Goal: Task Accomplishment & Management: Use online tool/utility

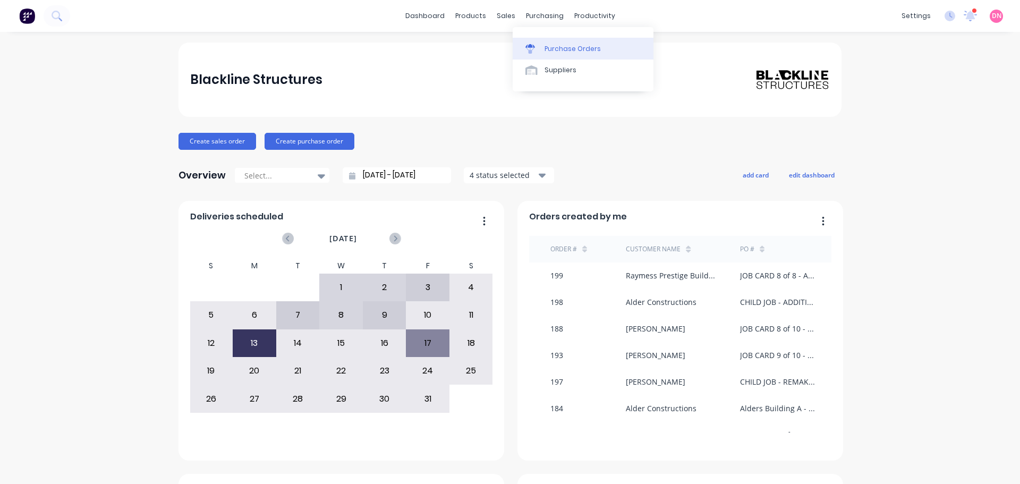
click at [530, 38] on link "Purchase Orders" at bounding box center [583, 48] width 141 height 21
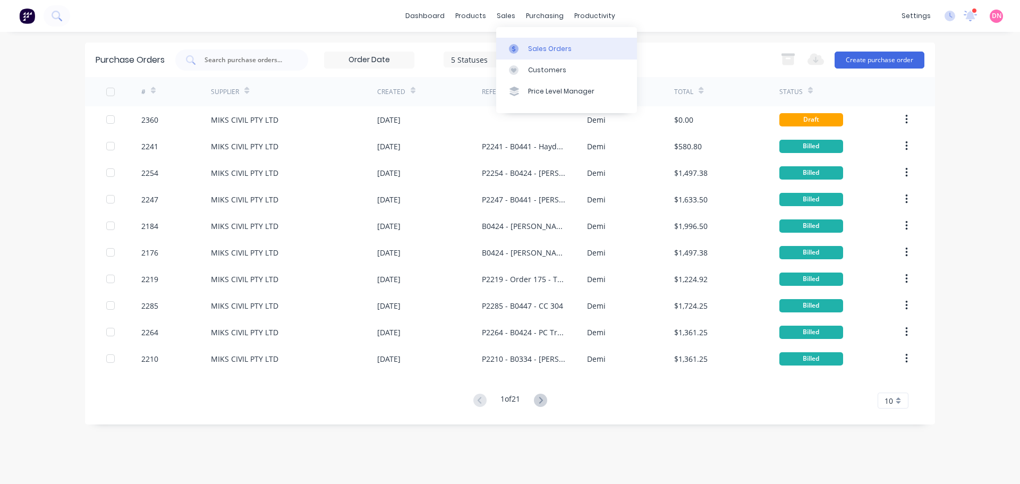
click at [511, 44] on icon at bounding box center [514, 49] width 10 height 10
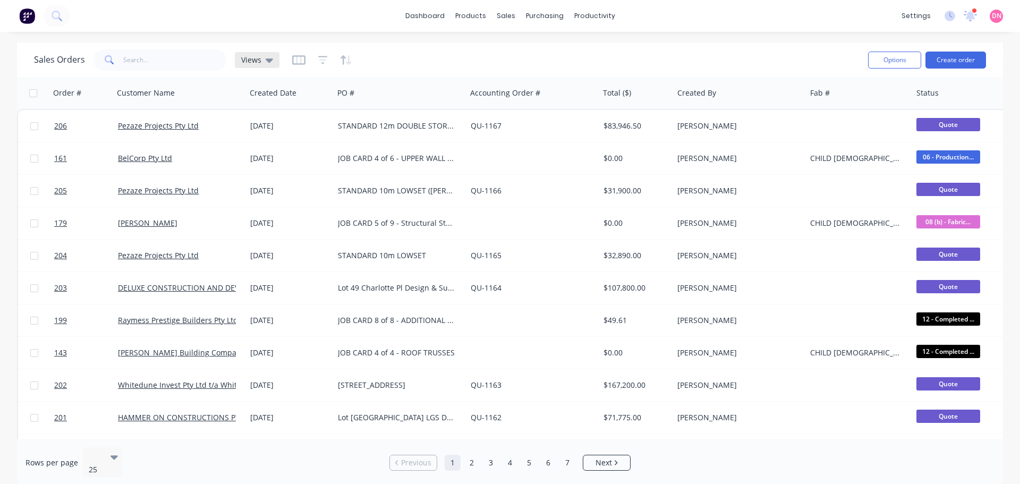
click at [266, 63] on icon at bounding box center [269, 60] width 7 height 12
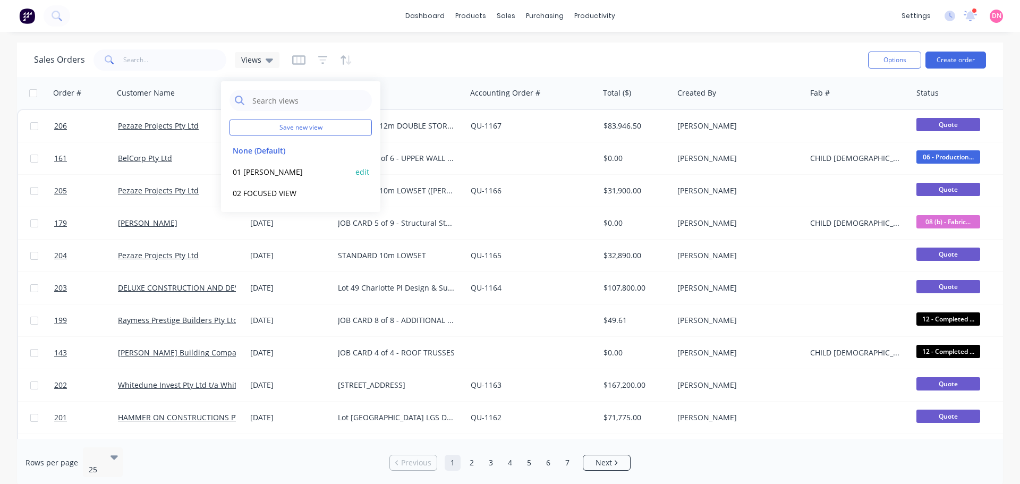
click at [260, 168] on div "01 [PERSON_NAME] edit" at bounding box center [300, 171] width 142 height 21
click at [263, 166] on button "01 [PERSON_NAME]" at bounding box center [289, 172] width 121 height 12
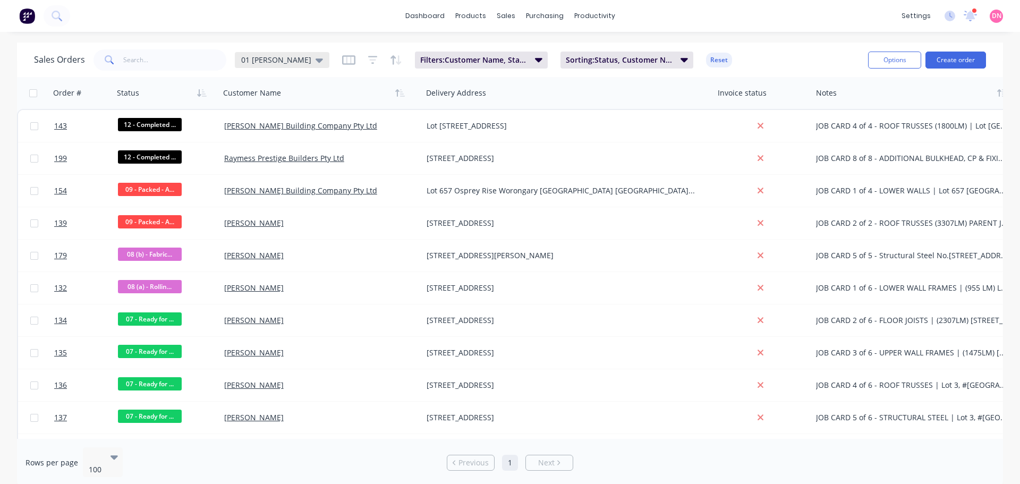
click at [287, 57] on span "01 [PERSON_NAME]" at bounding box center [276, 59] width 70 height 11
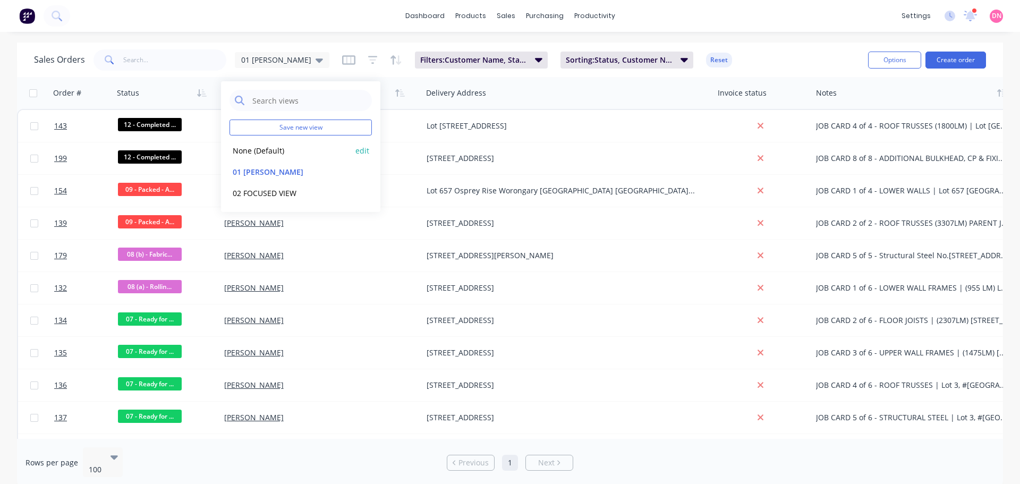
click at [267, 144] on button "None (Default)" at bounding box center [289, 150] width 121 height 12
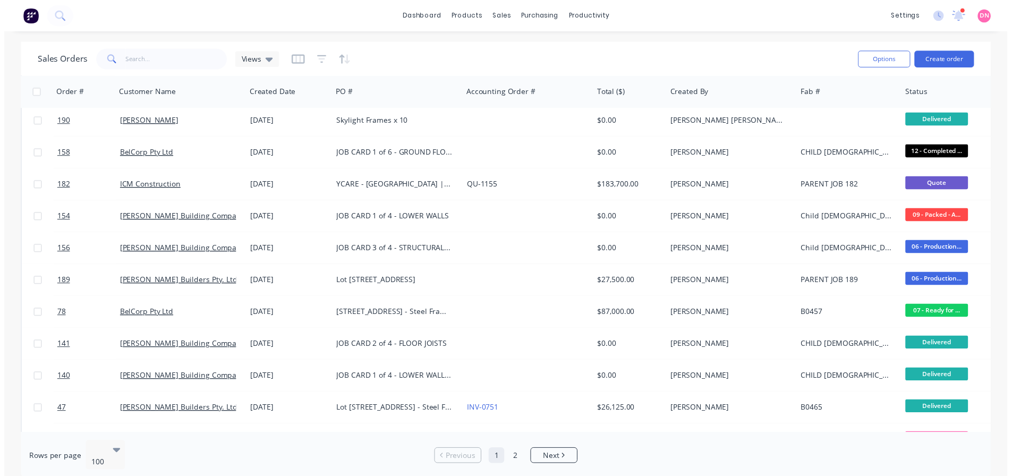
scroll to position [1343, 0]
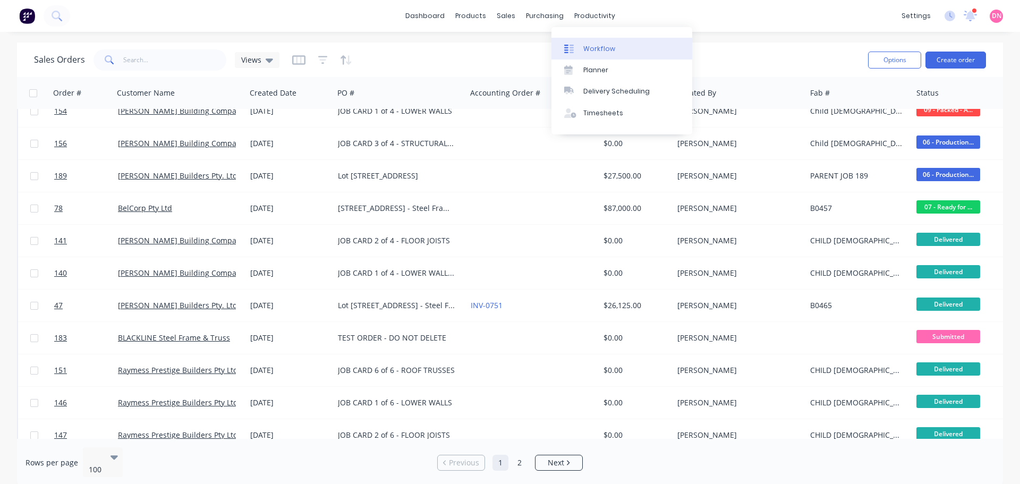
click at [568, 47] on link "Workflow" at bounding box center [621, 48] width 141 height 21
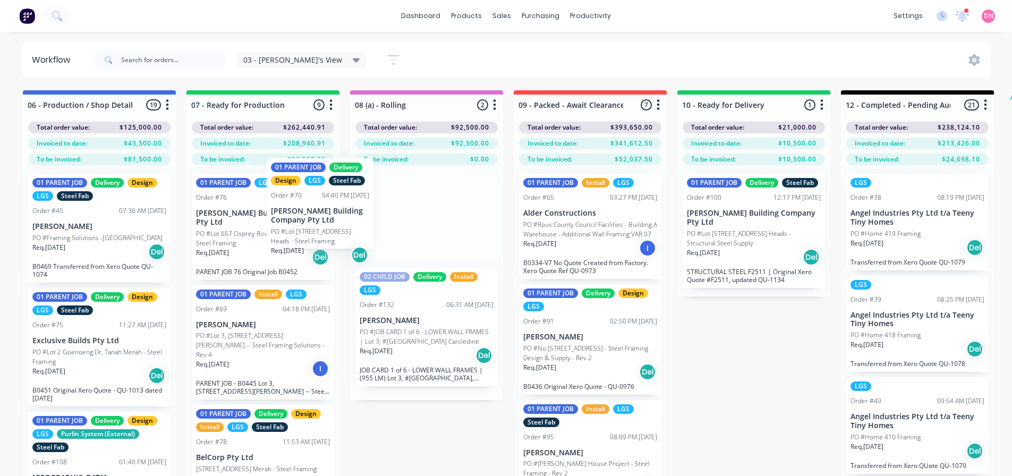
drag, startPoint x: 326, startPoint y: 203, endPoint x: 333, endPoint y: 205, distance: 7.1
click at [350, 205] on div "01 PARENT JOB Delivery Design LGS Steel Fab Order #70 04:40 PM [DATE] [PERSON_N…" at bounding box center [426, 282] width 153 height 235
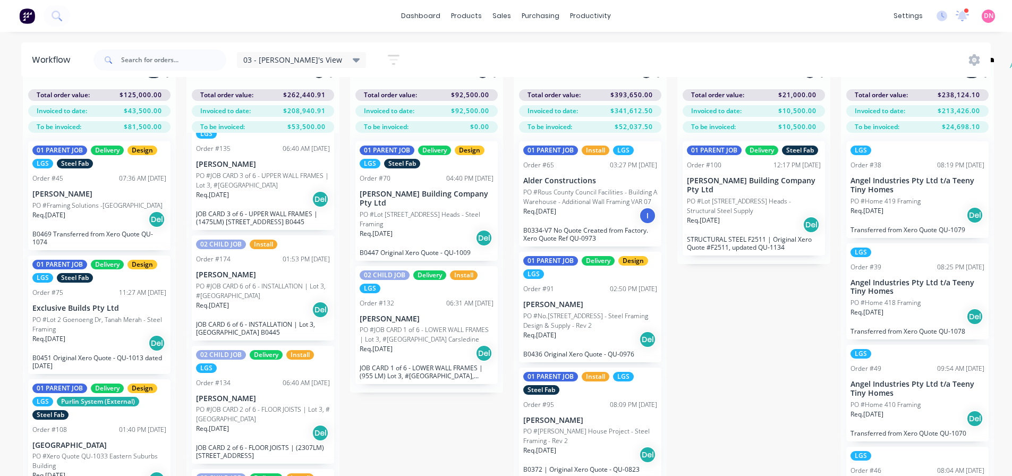
scroll to position [516, 0]
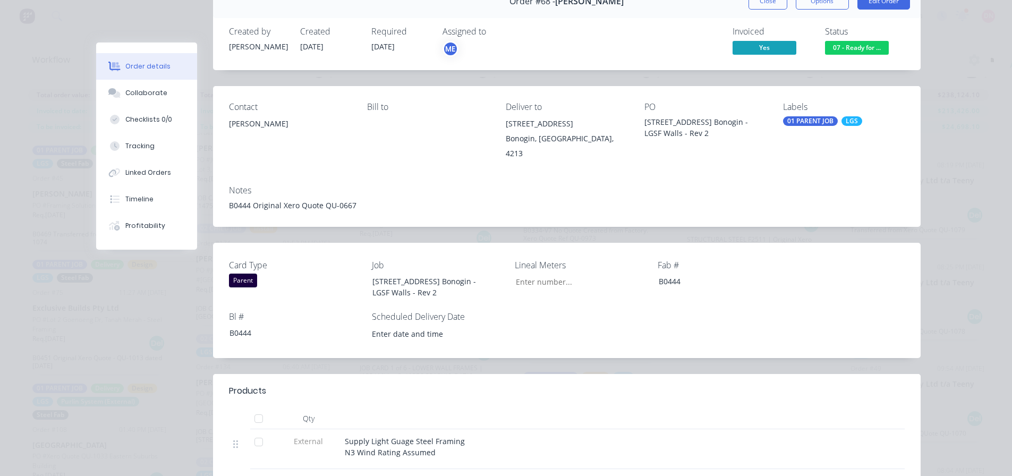
scroll to position [0, 0]
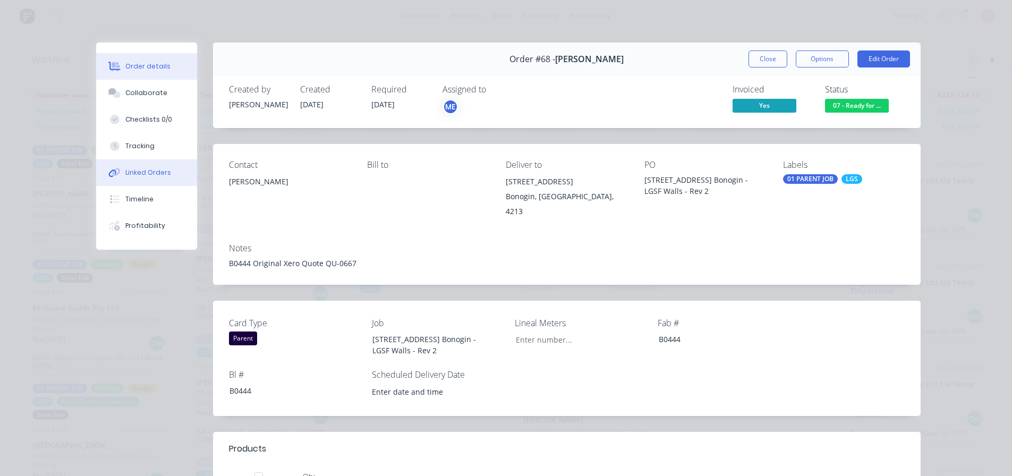
click at [156, 159] on button "Linked Orders" at bounding box center [146, 172] width 101 height 27
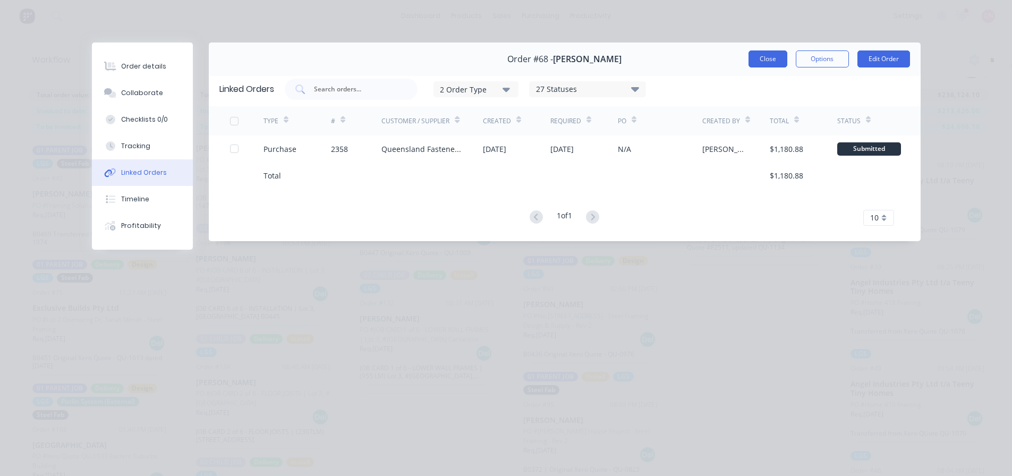
click at [785, 50] on button "Close" at bounding box center [767, 58] width 39 height 17
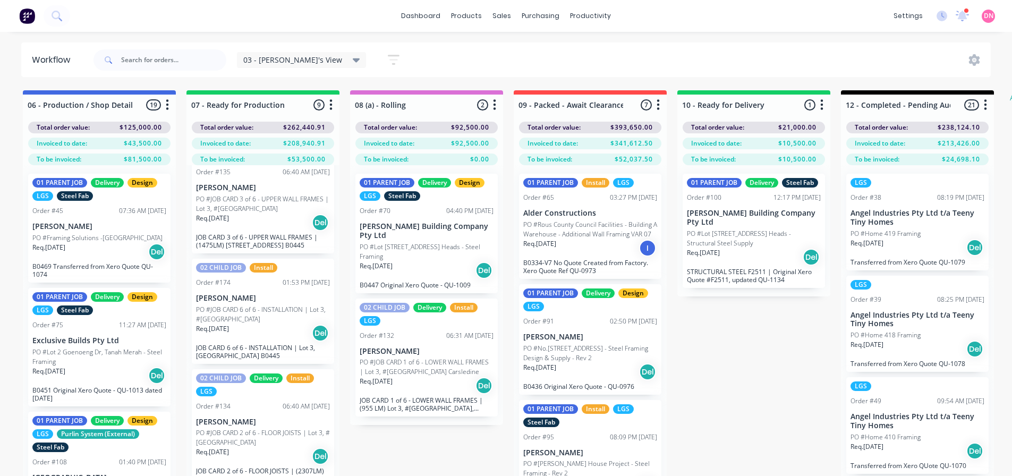
click at [88, 243] on div "Req. [DATE] Del" at bounding box center [99, 252] width 134 height 18
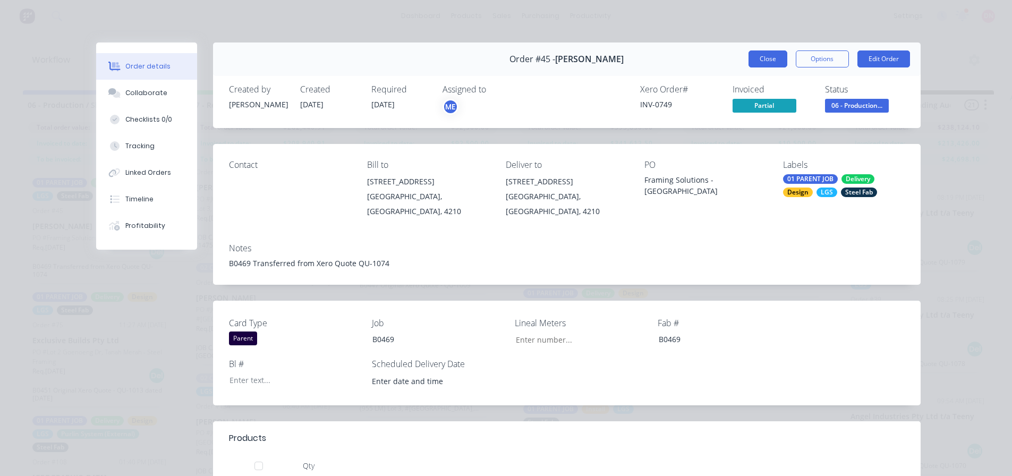
click at [781, 50] on button "Close" at bounding box center [767, 58] width 39 height 17
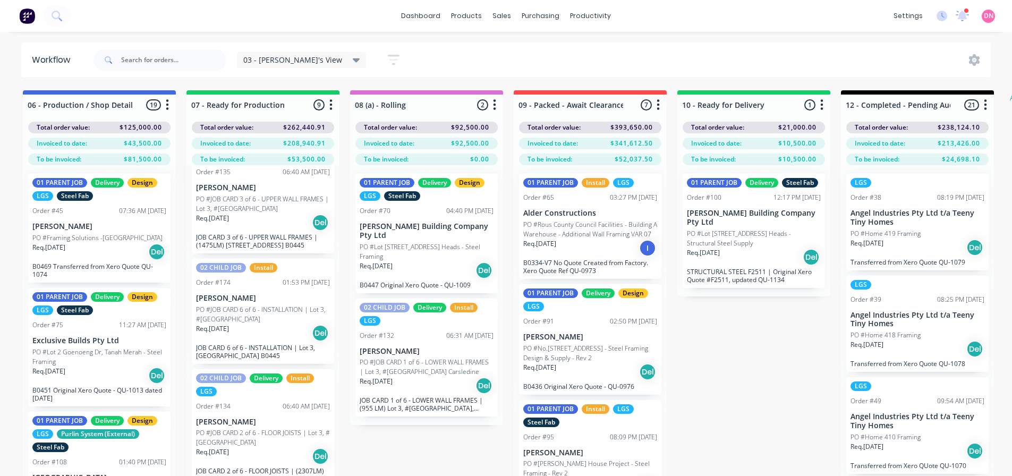
click at [96, 336] on p "Exclusive Builds Pty Ltd" at bounding box center [99, 340] width 134 height 9
